Goal: Task Accomplishment & Management: Manage account settings

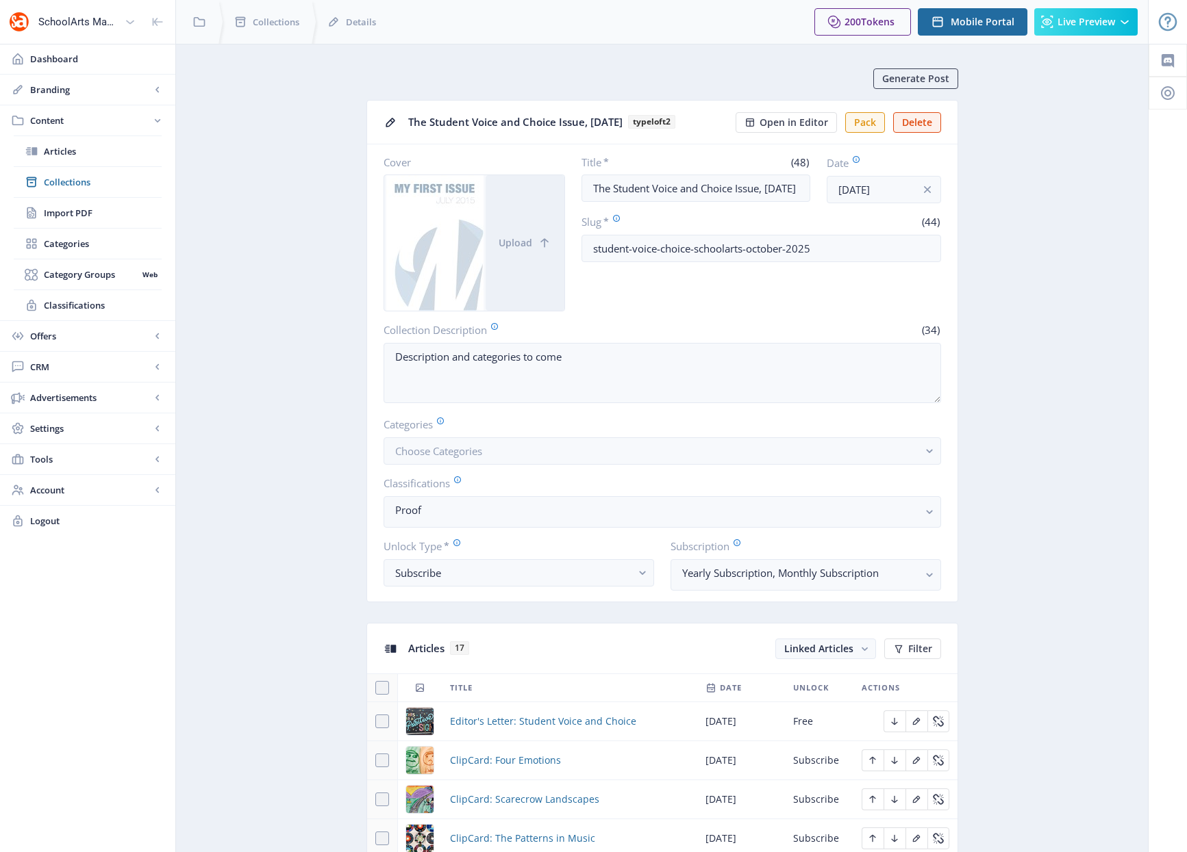
scroll to position [172, 0]
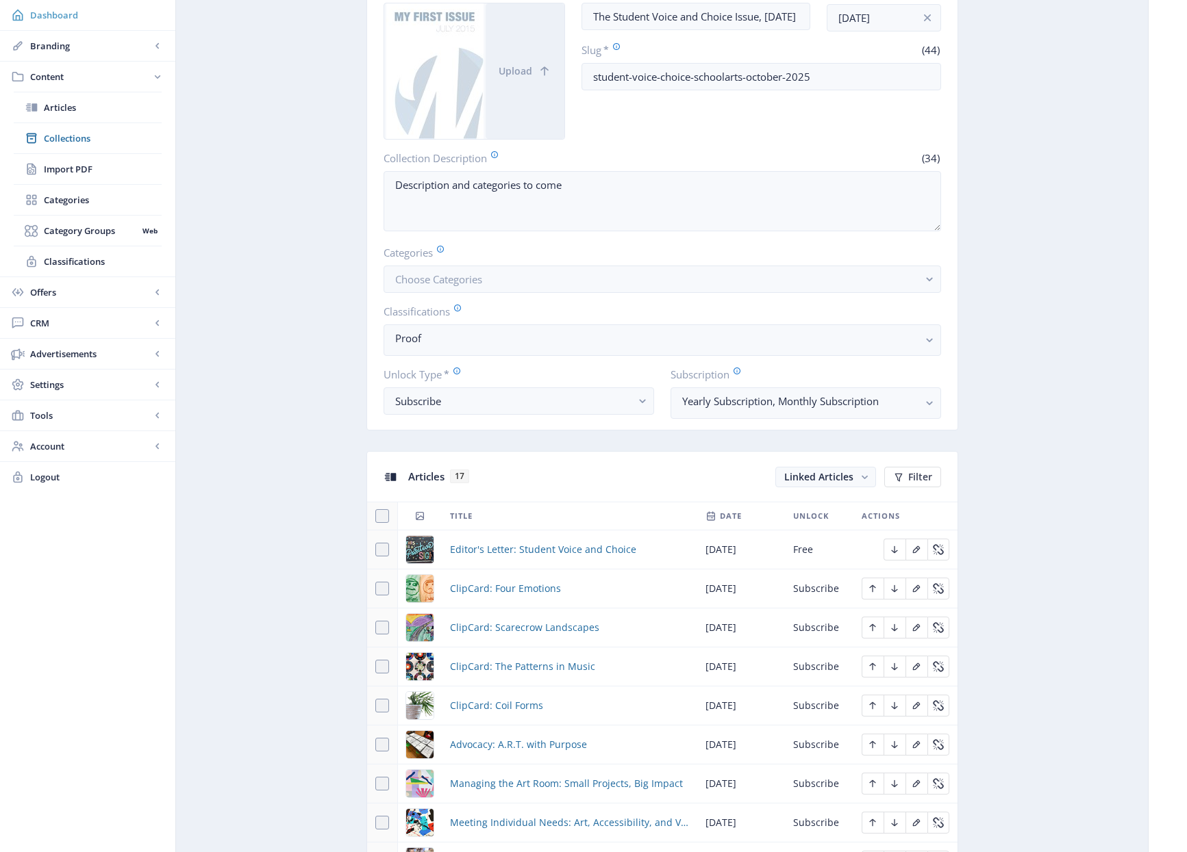
click at [45, 16] on span "Dashboard" at bounding box center [97, 15] width 134 height 14
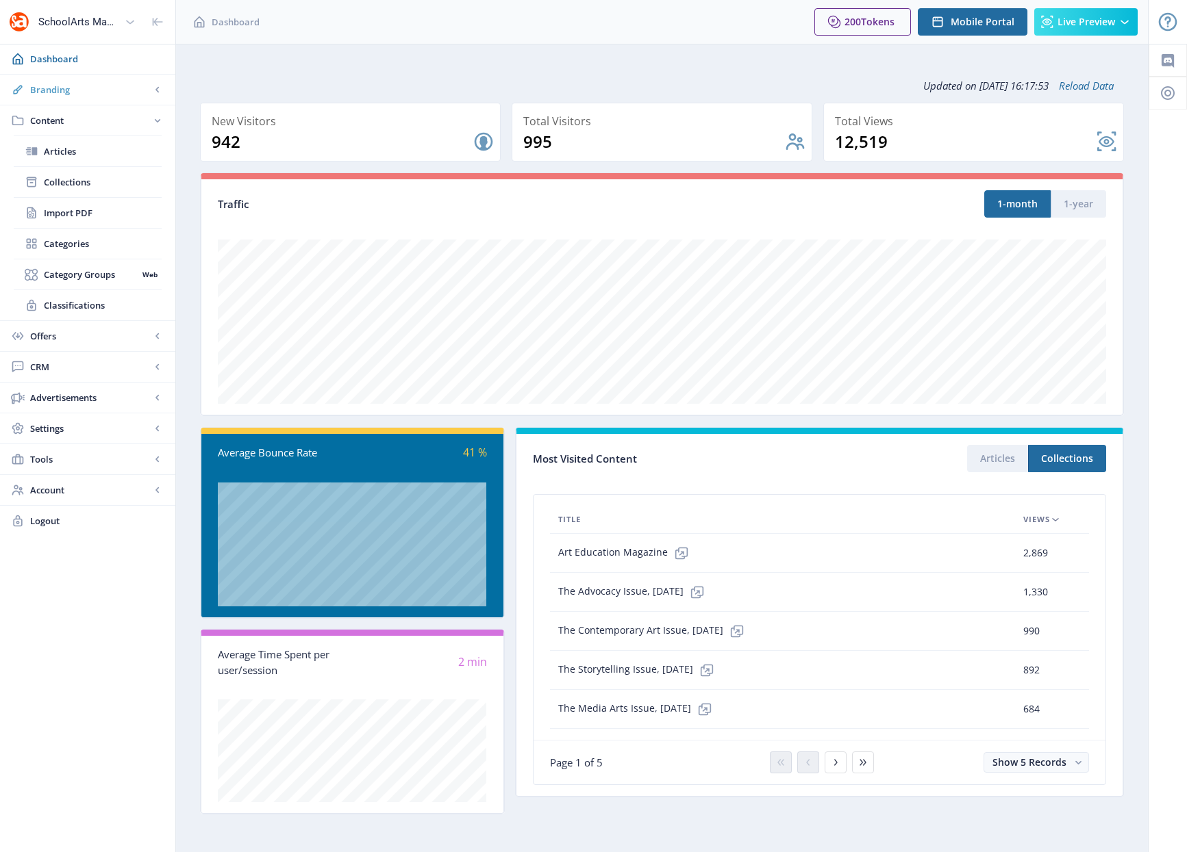
click at [53, 94] on span "Branding" at bounding box center [90, 90] width 121 height 14
click at [65, 148] on span "Appearance" at bounding box center [103, 151] width 118 height 14
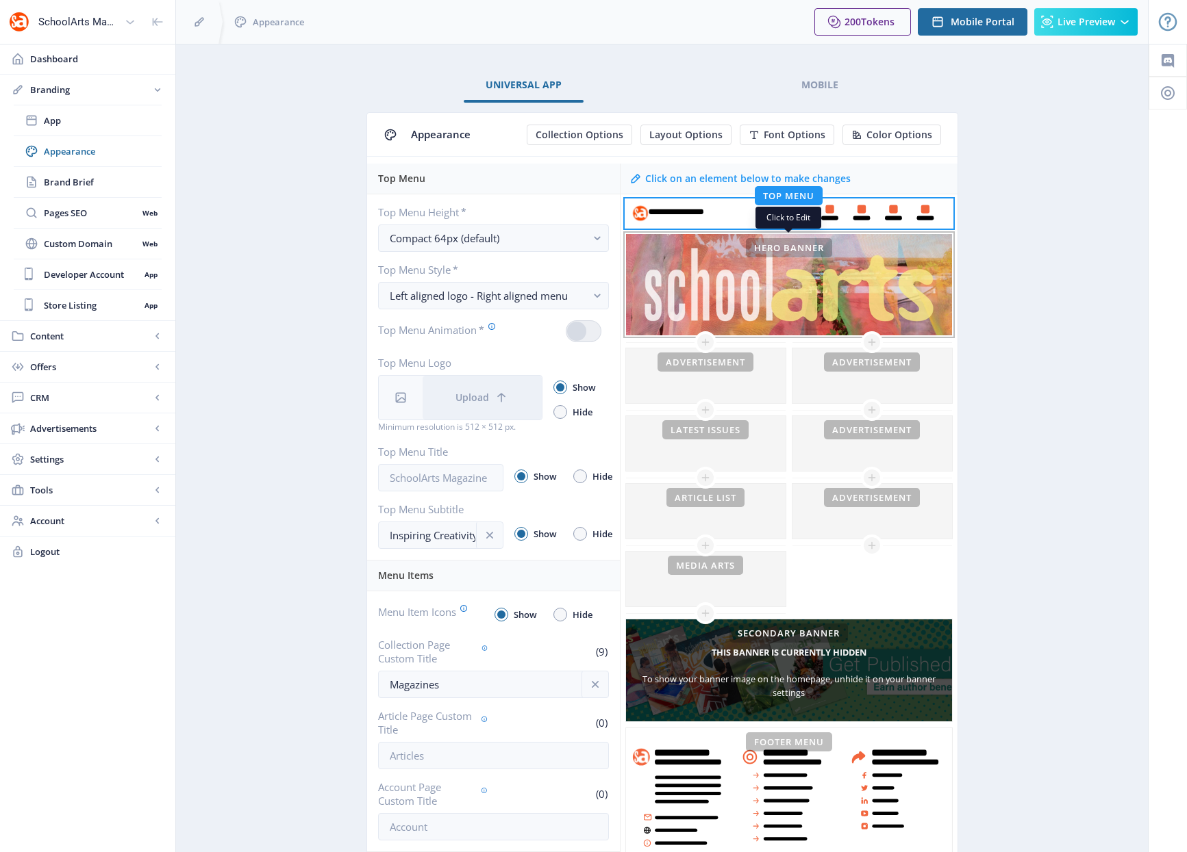
click at [865, 316] on div "This banner is currently hidden To show your banner image on the homepage, unhi…" at bounding box center [789, 285] width 326 height 102
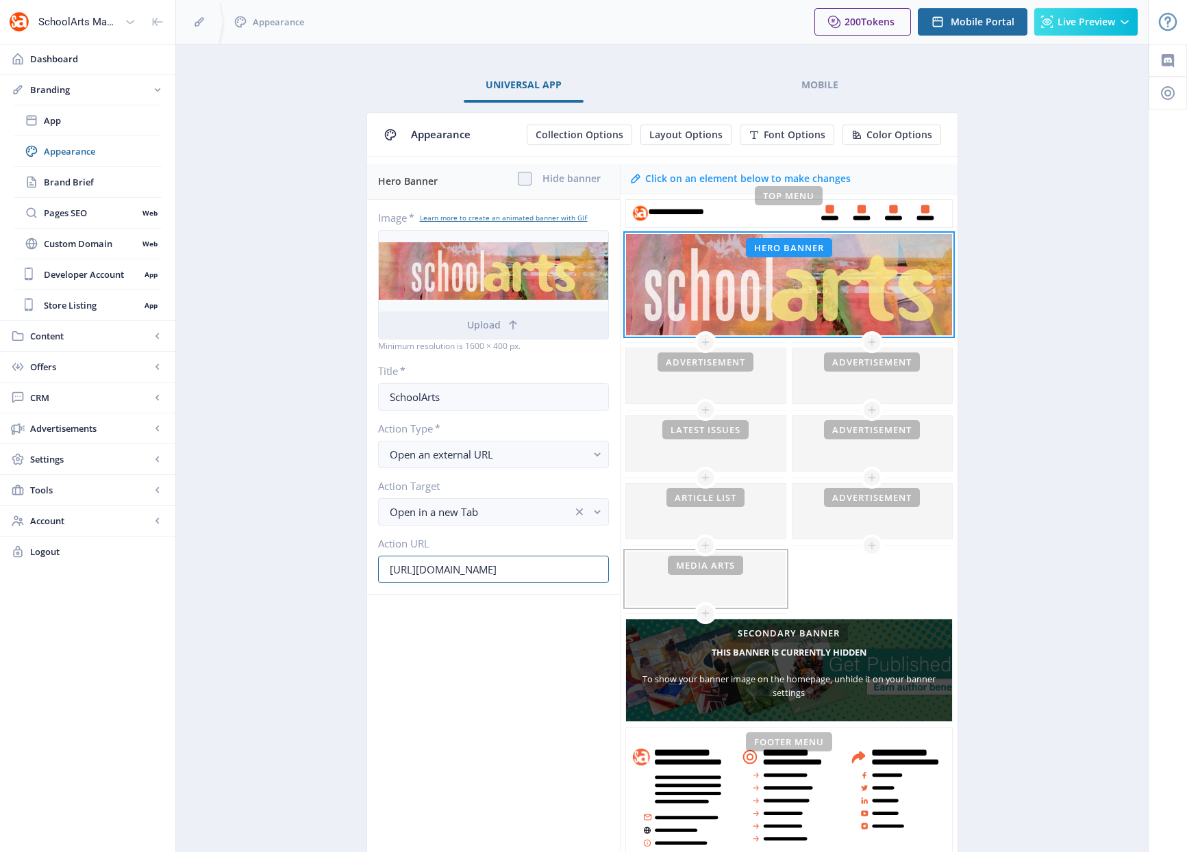
scroll to position [0, 189]
drag, startPoint x: 529, startPoint y: 568, endPoint x: 653, endPoint y: 562, distance: 123.4
click at [653, 562] on div "Hero Banner Hide banner Image * Learn more to create an animated banner with GI…" at bounding box center [662, 519] width 590 height 710
drag, startPoint x: 499, startPoint y: 570, endPoint x: 577, endPoint y: 570, distance: 78.1
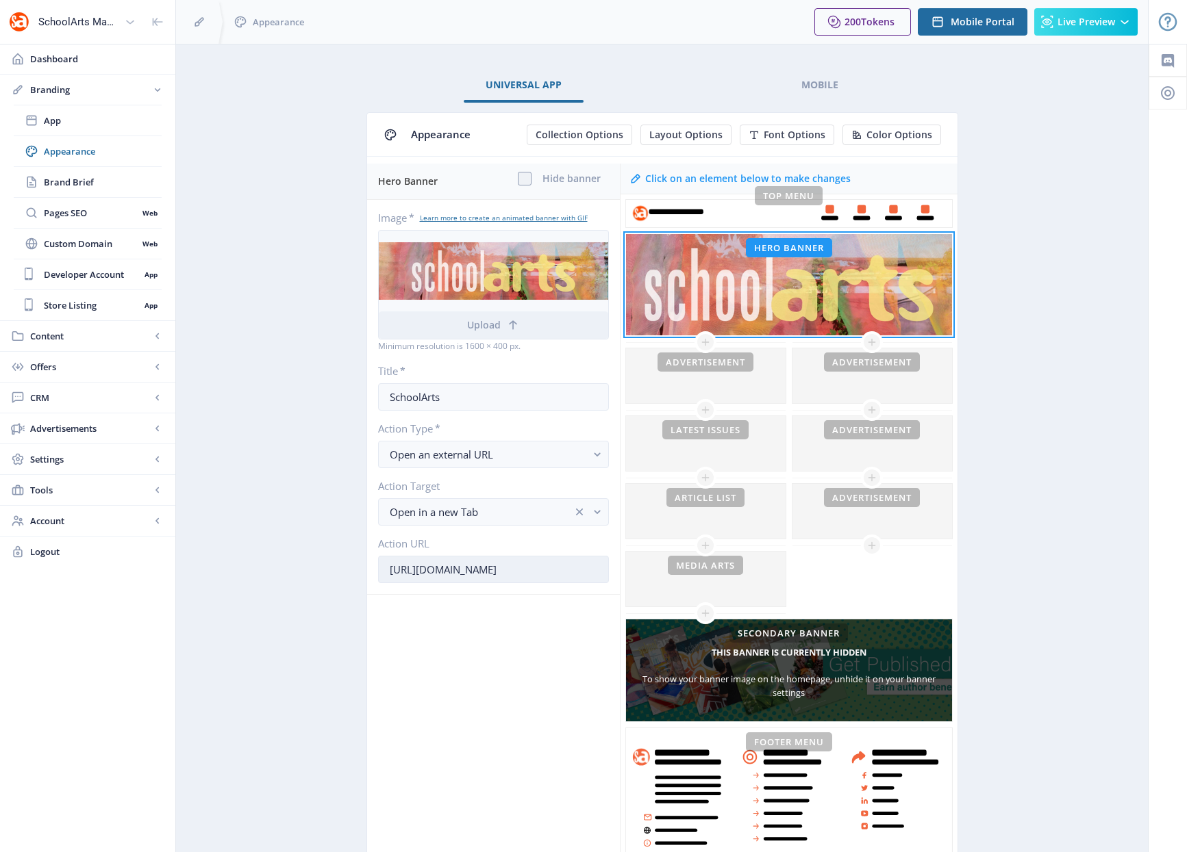
click at [577, 570] on input "[URL][DOMAIN_NAME]" at bounding box center [493, 569] width 231 height 27
drag, startPoint x: 596, startPoint y: 570, endPoint x: 635, endPoint y: 568, distance: 39.1
click at [635, 568] on div "Hero Banner Hide banner Image * Learn more to create an animated banner with GI…" at bounding box center [662, 519] width 590 height 710
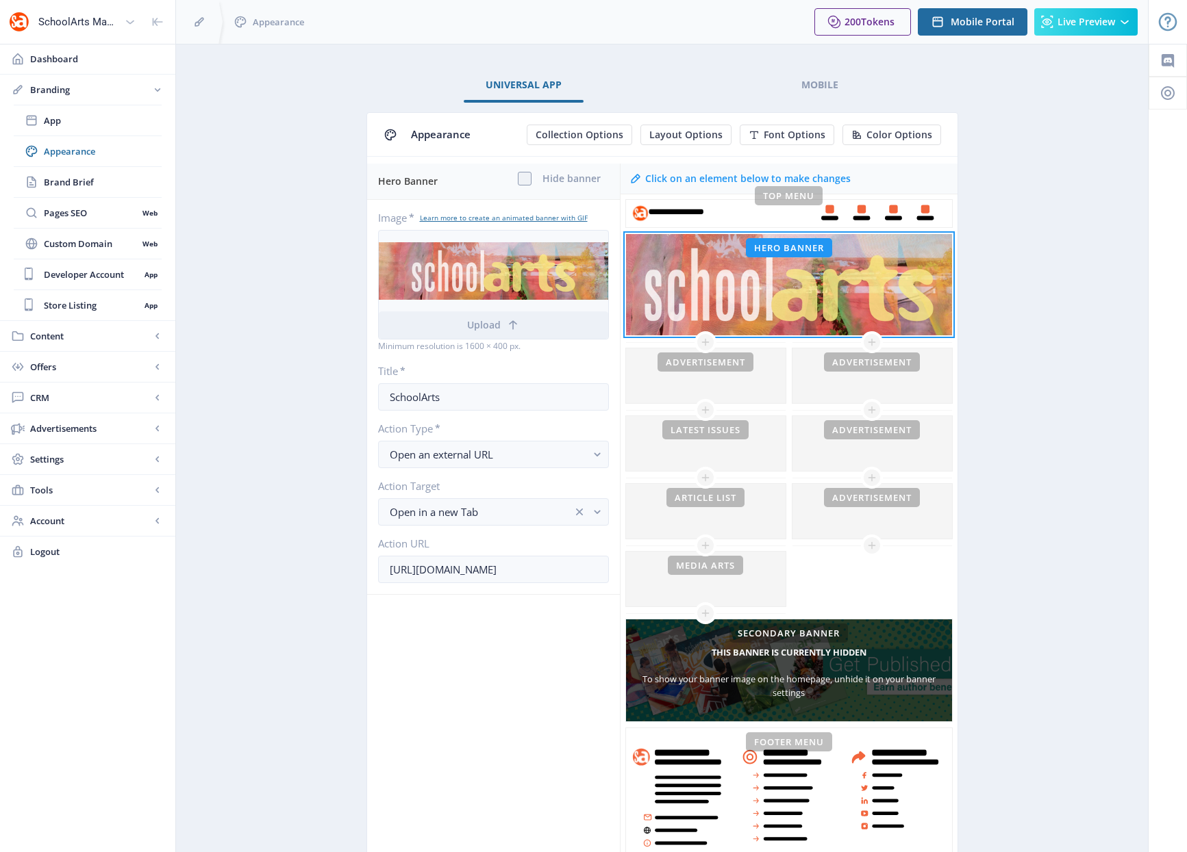
click at [520, 604] on div at bounding box center [493, 606] width 253 height 22
click at [252, 268] on app-branding-designer "Universal App Mobile Appearance Collection Options Layout Options Font Options …" at bounding box center [662, 486] width 924 height 837
click at [51, 334] on span "Content" at bounding box center [90, 336] width 121 height 14
